Goal: Transaction & Acquisition: Purchase product/service

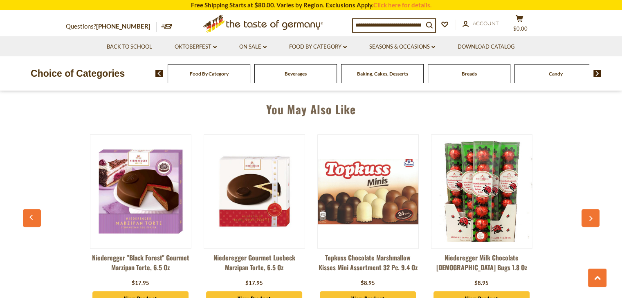
scroll to position [572, 0]
click at [373, 208] on img at bounding box center [368, 191] width 101 height 65
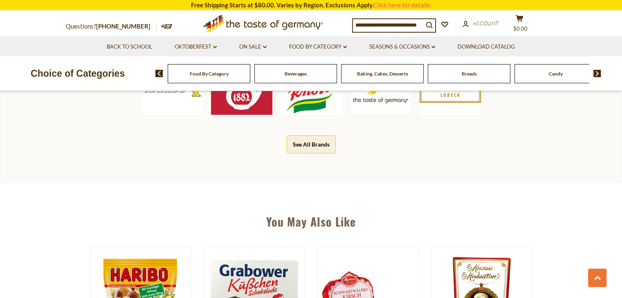
scroll to position [450, 0]
